Goal: Find specific page/section

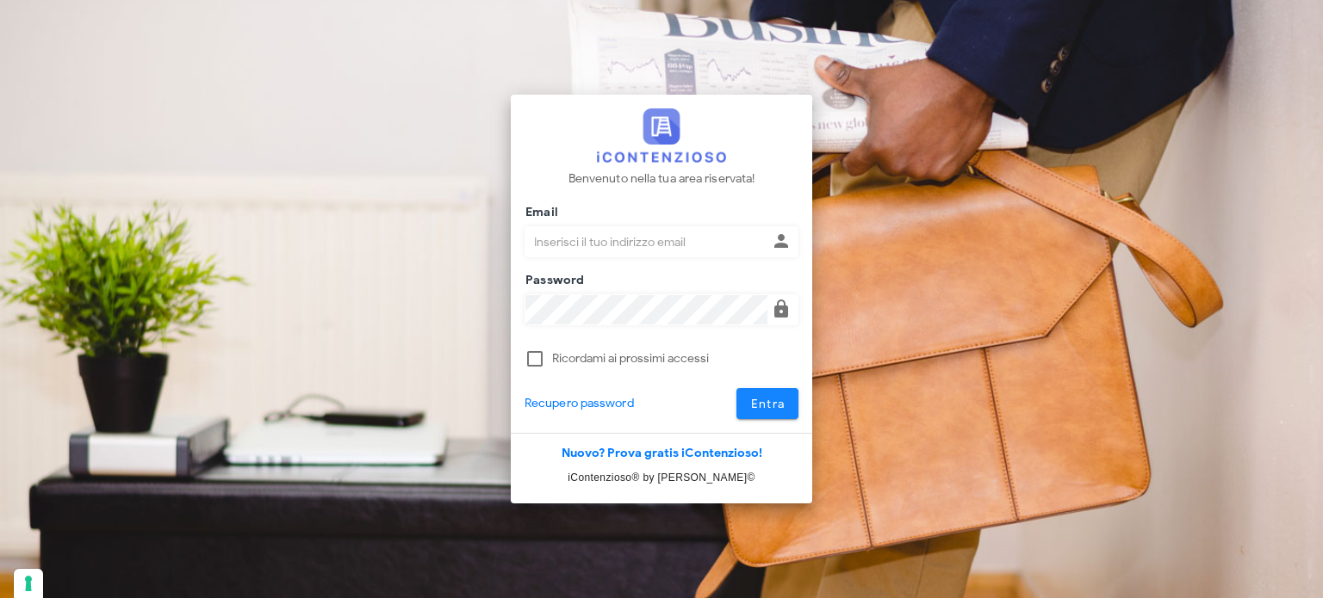
type input "avvocatobrunomaviglia@gmail.com"
click at [752, 404] on span "Entra" at bounding box center [767, 404] width 35 height 15
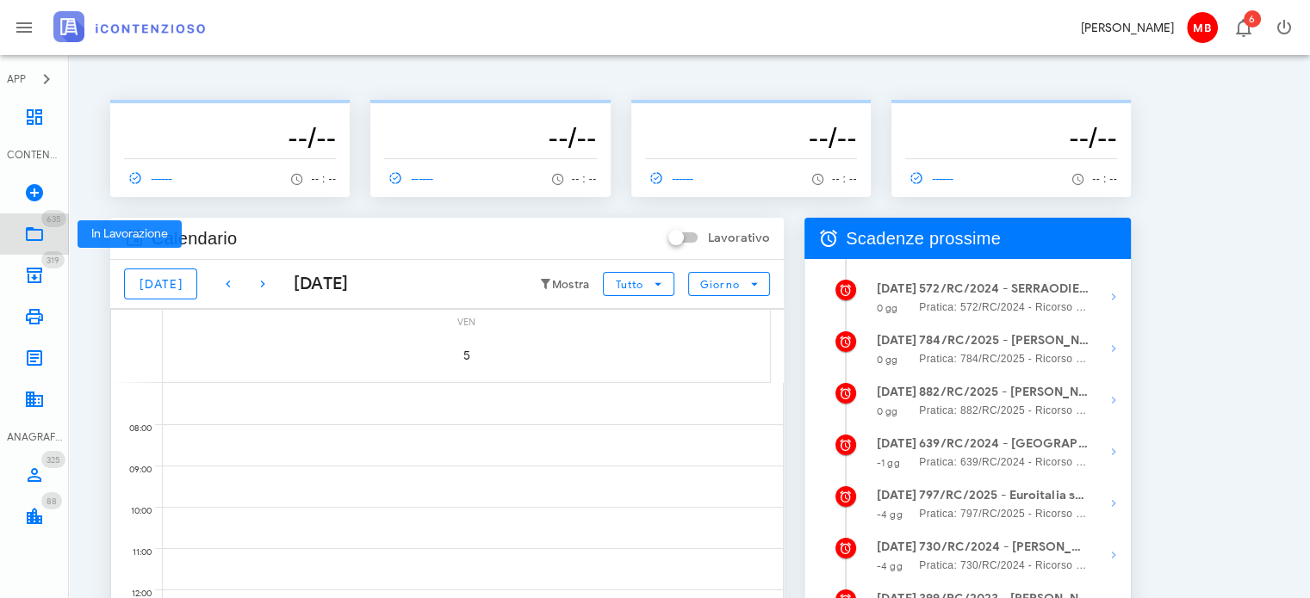
click at [45, 230] on link "635 In Lavorazione 635" at bounding box center [34, 234] width 69 height 41
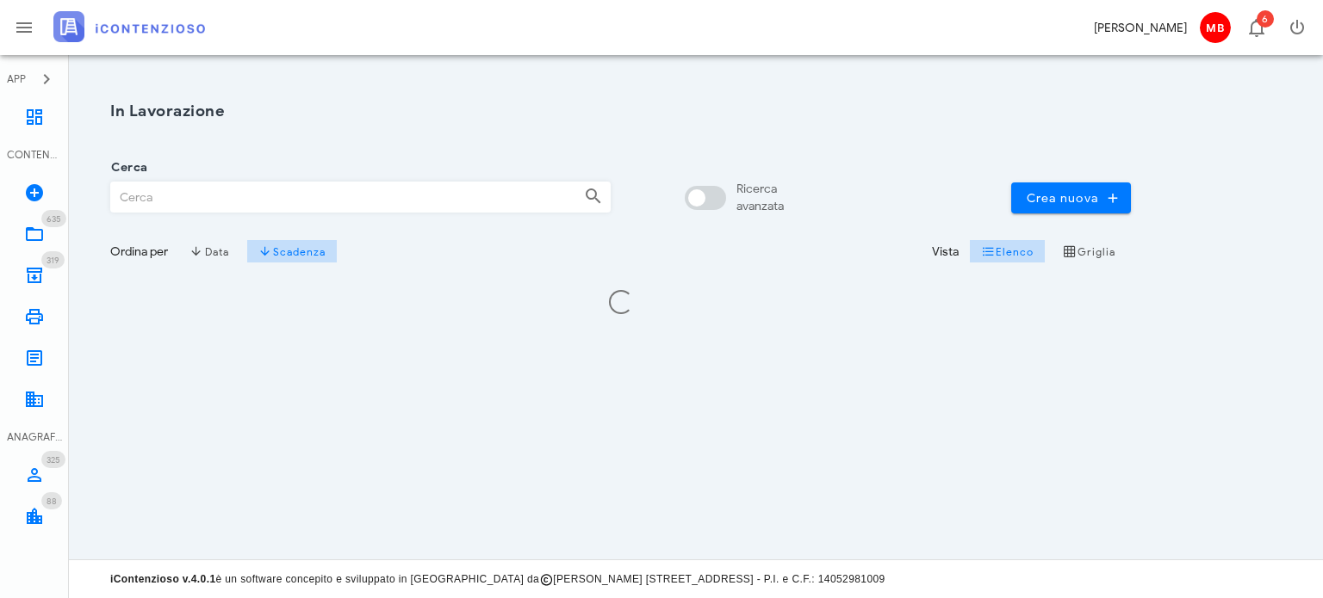
drag, startPoint x: 0, startPoint y: 0, endPoint x: 212, endPoint y: 192, distance: 285.9
click at [212, 192] on input "Cerca" at bounding box center [340, 197] width 459 height 29
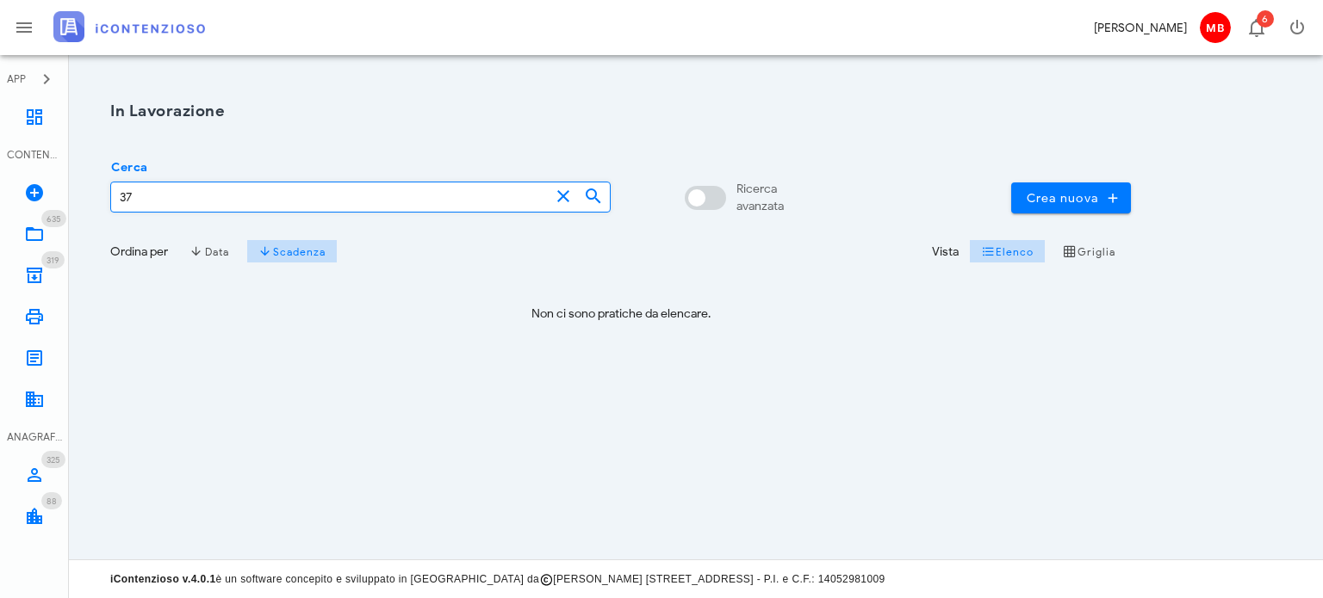
type input "3"
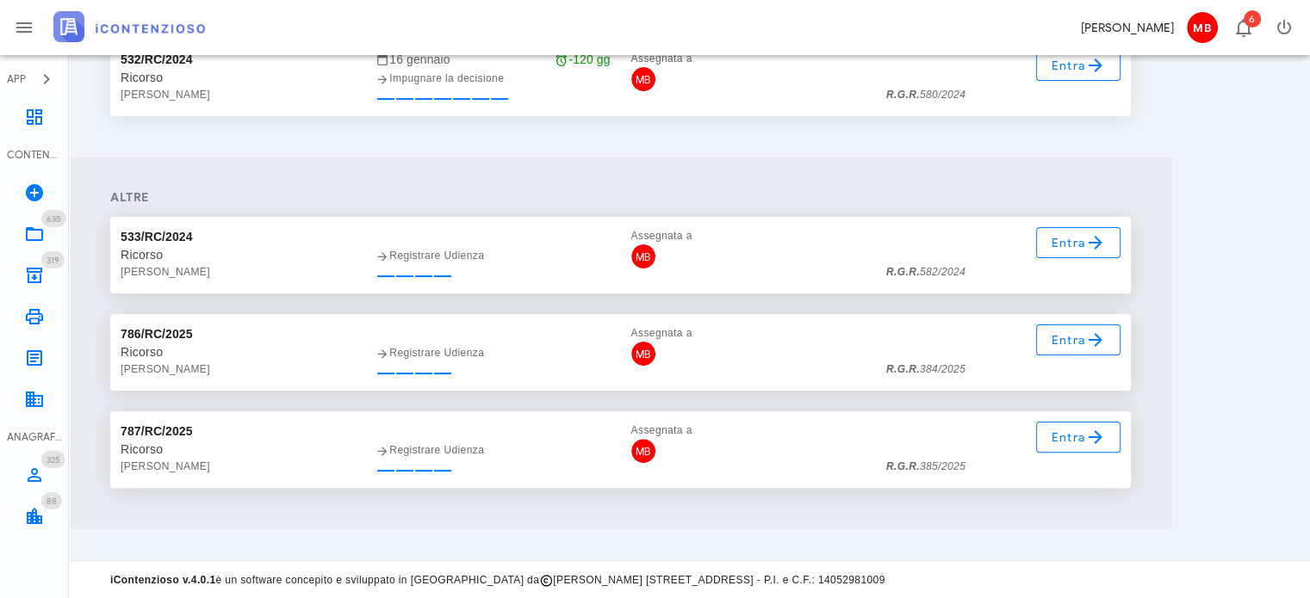
scroll to position [50, 0]
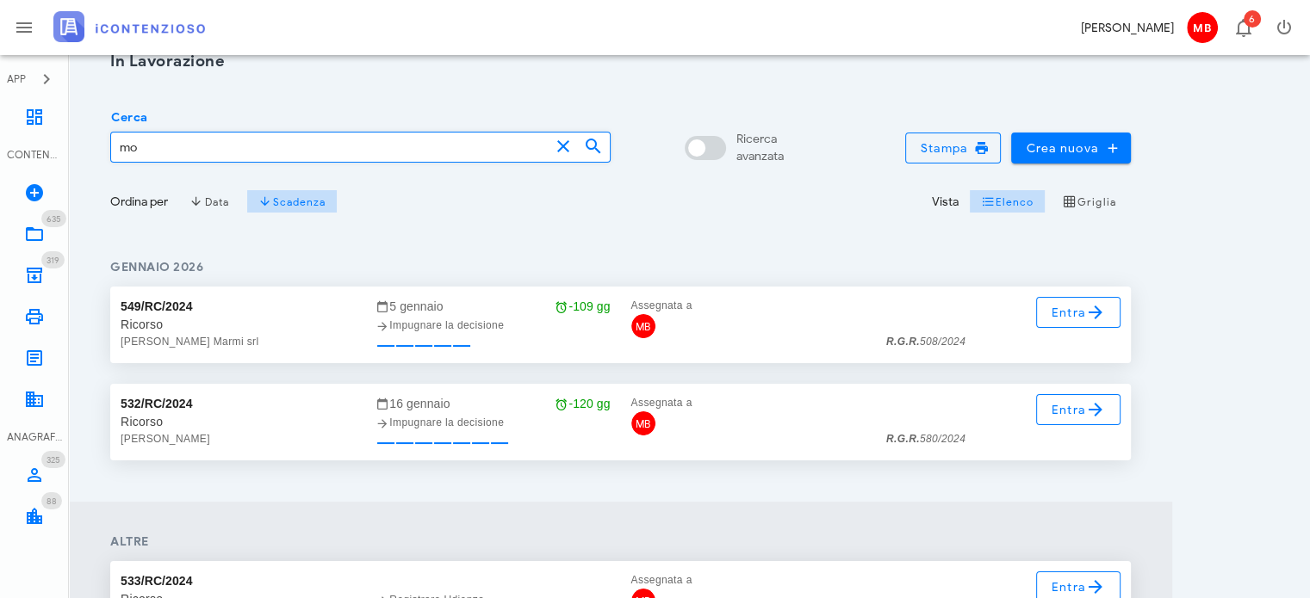
type input "m"
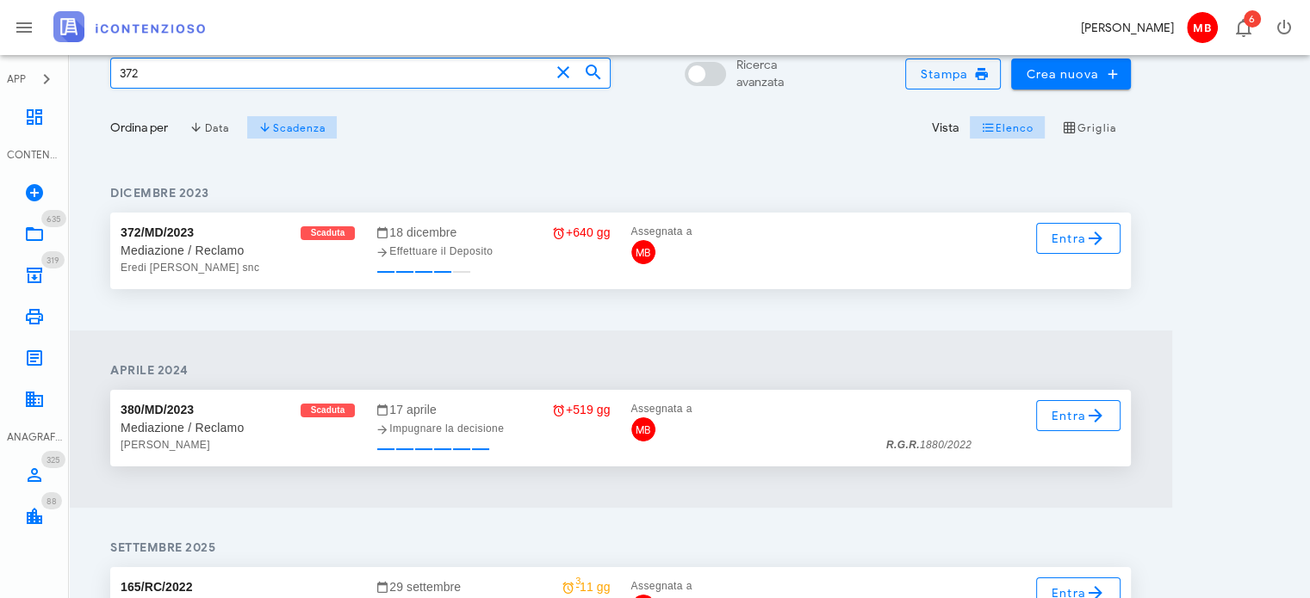
scroll to position [0, 0]
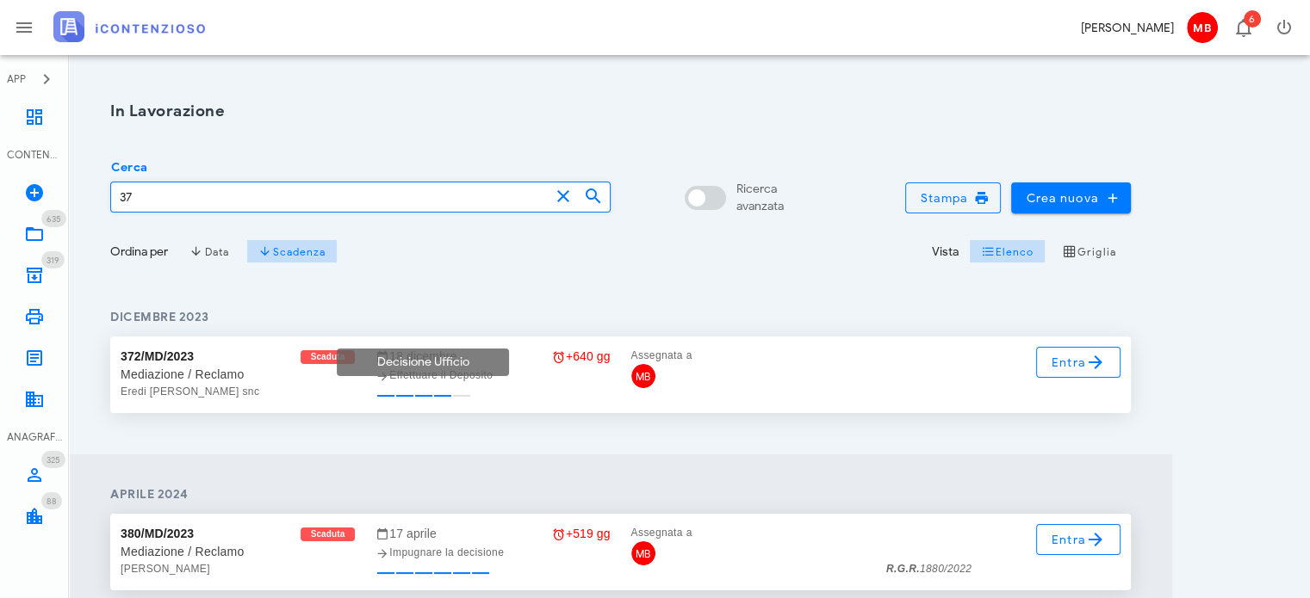
type input "3"
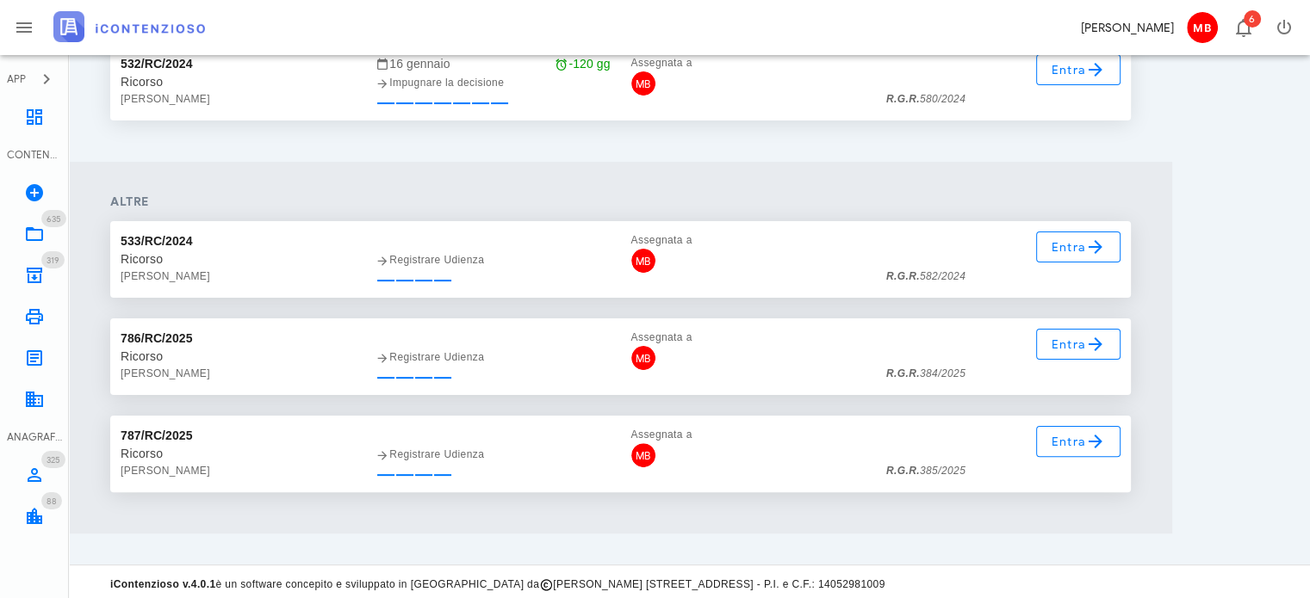
scroll to position [394, 0]
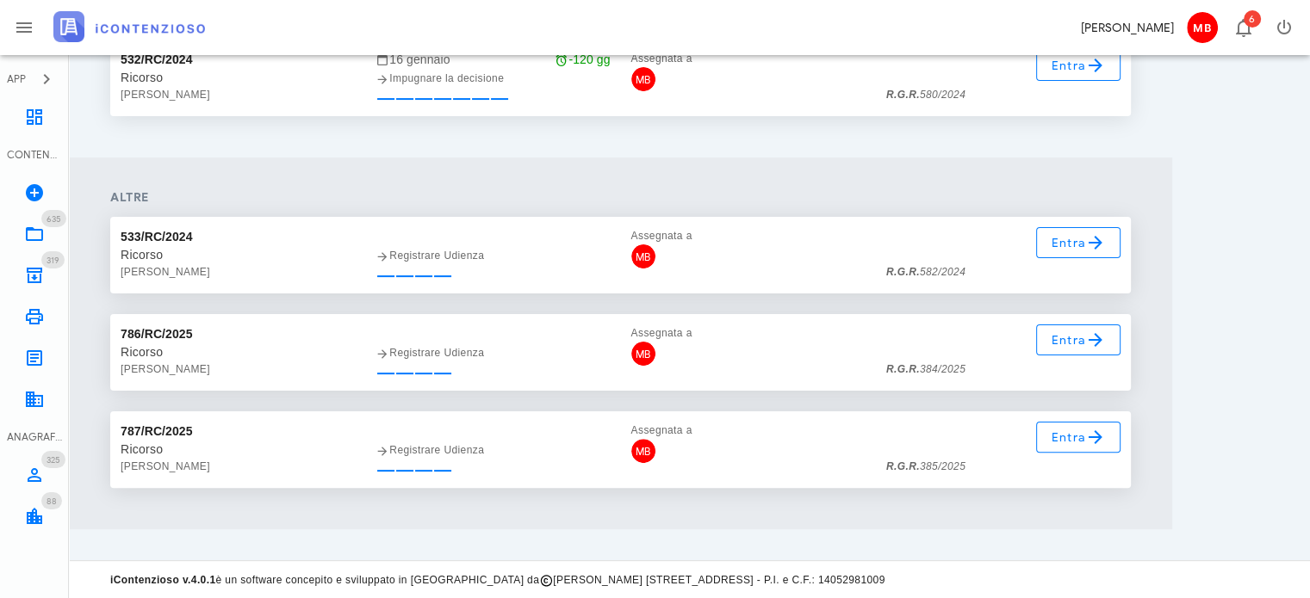
type input "[PERSON_NAME]"
